Goal: Information Seeking & Learning: Learn about a topic

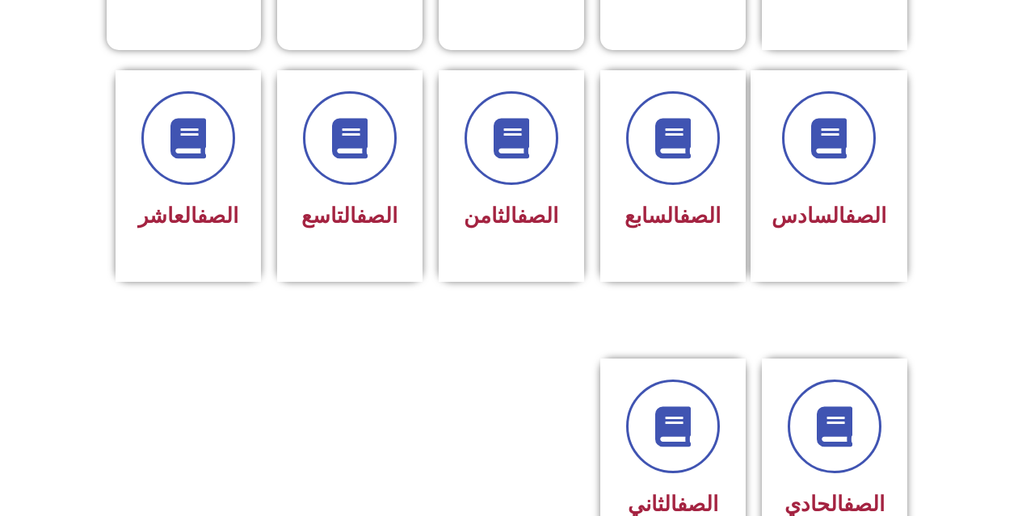
scroll to position [646, 0]
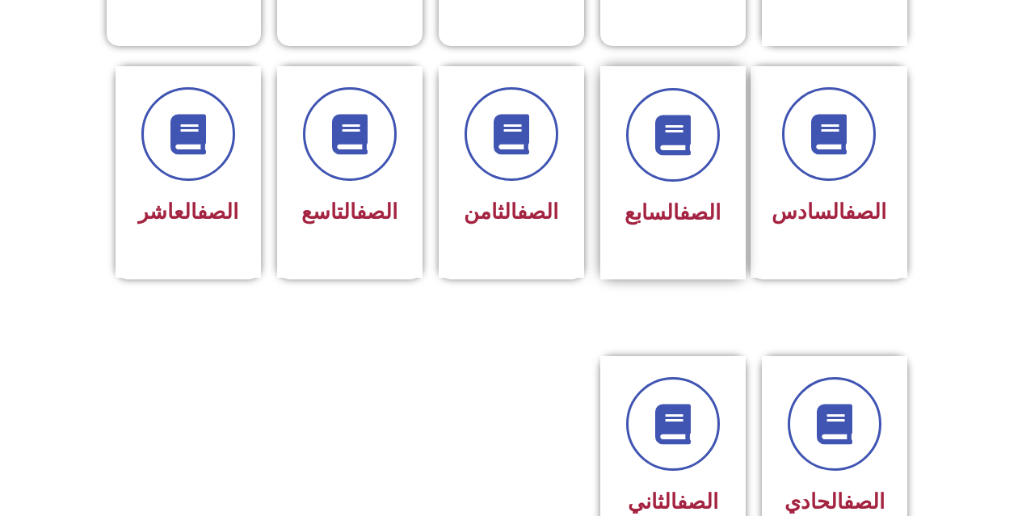
click at [677, 159] on div "الصف السابع" at bounding box center [673, 160] width 102 height 145
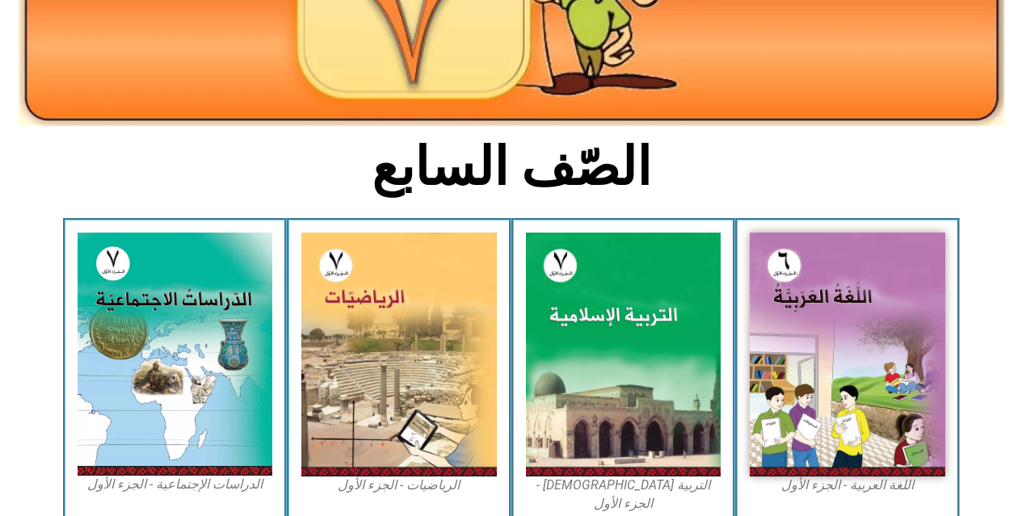
scroll to position [323, 0]
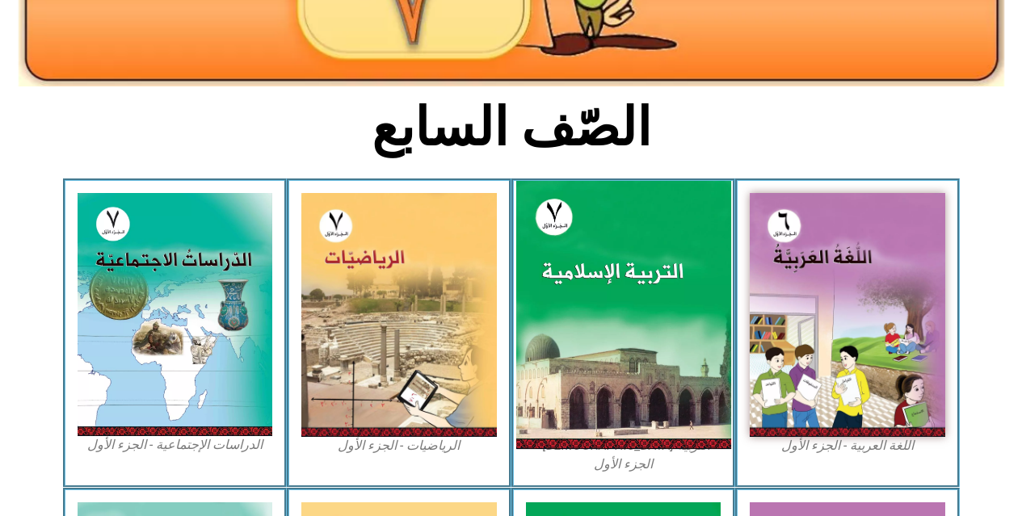
click at [589, 340] on img at bounding box center [622, 315] width 215 height 268
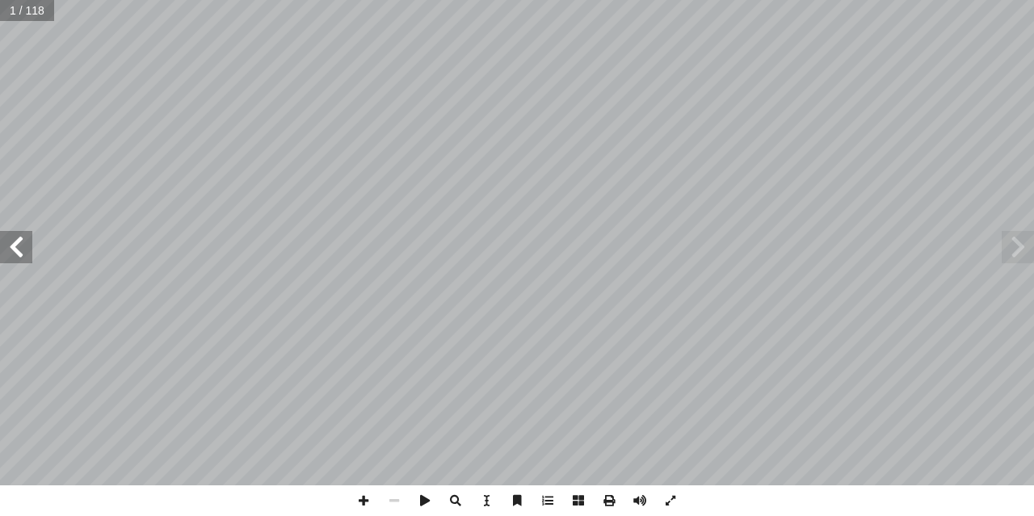
click at [19, 250] on span at bounding box center [16, 247] width 32 height 32
click at [362, 496] on span at bounding box center [363, 500] width 31 height 31
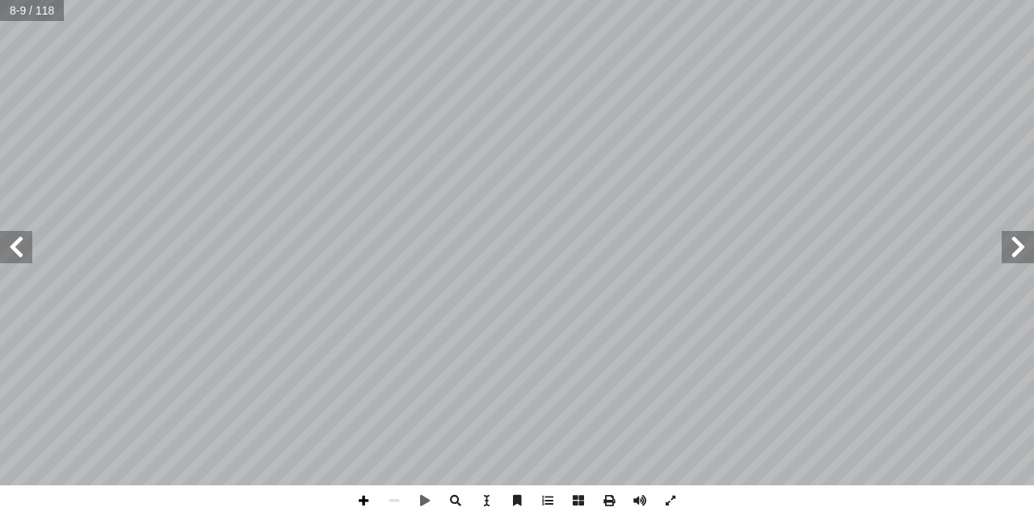
click at [366, 500] on span at bounding box center [363, 500] width 31 height 31
click at [15, 260] on span at bounding box center [16, 247] width 32 height 32
click at [368, 492] on span at bounding box center [363, 500] width 31 height 31
click at [29, 246] on span at bounding box center [16, 247] width 32 height 32
click at [359, 504] on span at bounding box center [363, 500] width 31 height 31
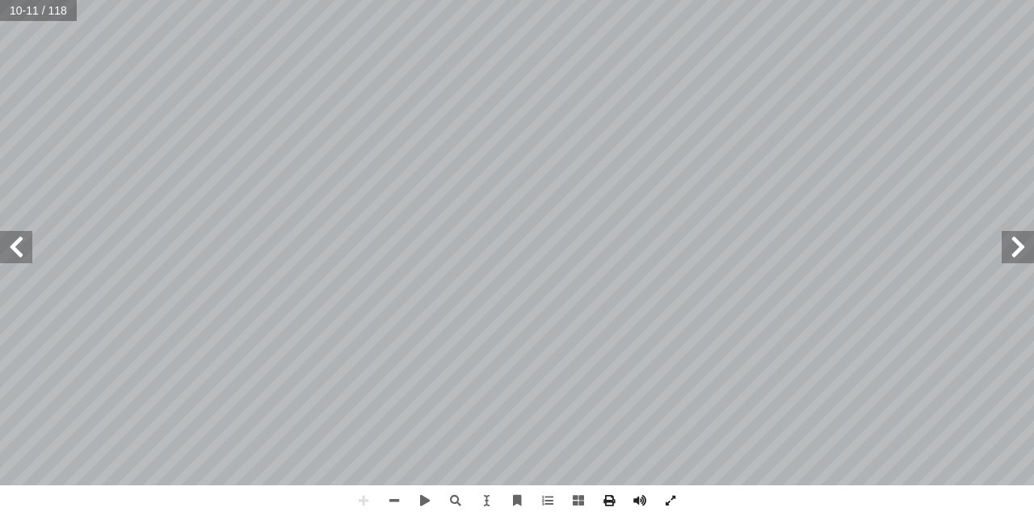
click at [1020, 249] on span at bounding box center [1018, 247] width 32 height 32
click at [8, 262] on span at bounding box center [16, 247] width 32 height 32
click at [313, 0] on html "الصفحة الرئيسية الصف الأول الصف الثاني الصف الثالث الصف الرابع الصف الخامس الصف…" at bounding box center [517, 73] width 1034 height 147
click at [1011, 261] on span at bounding box center [1018, 247] width 32 height 32
click at [10, 242] on span at bounding box center [16, 247] width 32 height 32
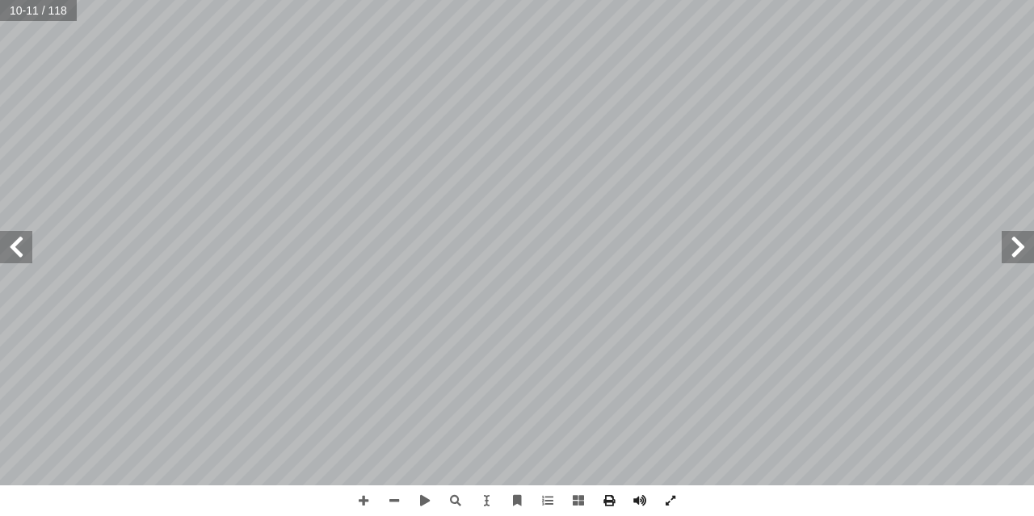
click at [1018, 246] on span at bounding box center [1018, 247] width 32 height 32
click at [9, 250] on span at bounding box center [16, 247] width 32 height 32
click at [360, 500] on span at bounding box center [363, 500] width 31 height 31
click at [17, 259] on span at bounding box center [16, 247] width 32 height 32
click at [400, 495] on span at bounding box center [394, 500] width 31 height 31
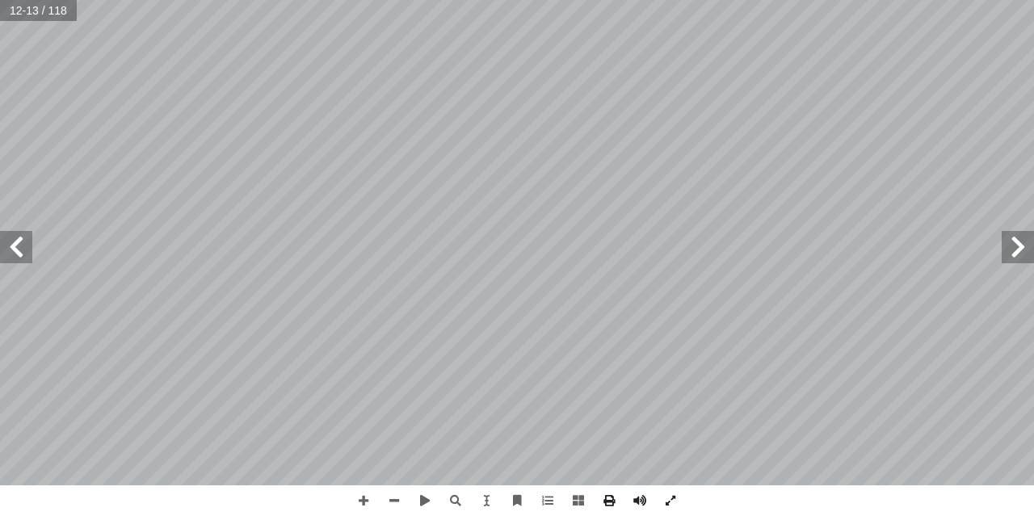
click at [1019, 257] on span at bounding box center [1018, 247] width 32 height 32
